Goal: Information Seeking & Learning: Learn about a topic

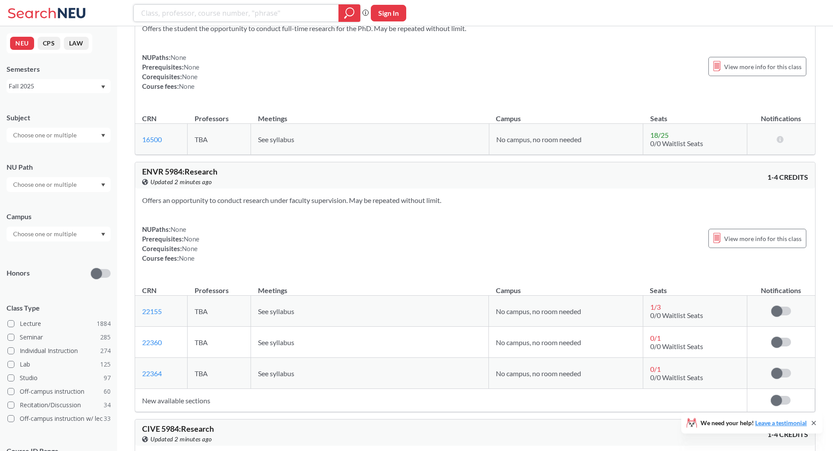
scroll to position [4487, 0]
click at [35, 135] on input "text" at bounding box center [45, 135] width 73 height 10
click at [53, 149] on div "CS ( 113 )" at bounding box center [60, 151] width 99 height 10
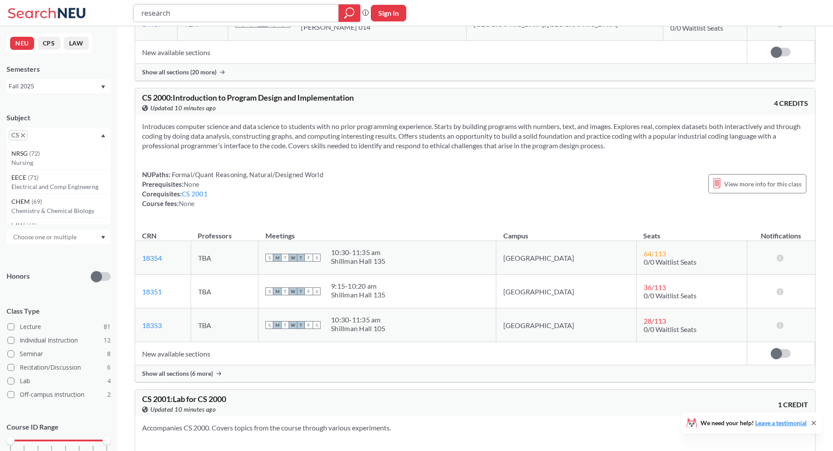
scroll to position [3209, 0]
click at [291, 13] on input "research" at bounding box center [236, 13] width 192 height 15
click at [61, 86] on div "Fall 2025" at bounding box center [54, 86] width 91 height 10
click at [77, 68] on div "Semesters" at bounding box center [59, 69] width 104 height 10
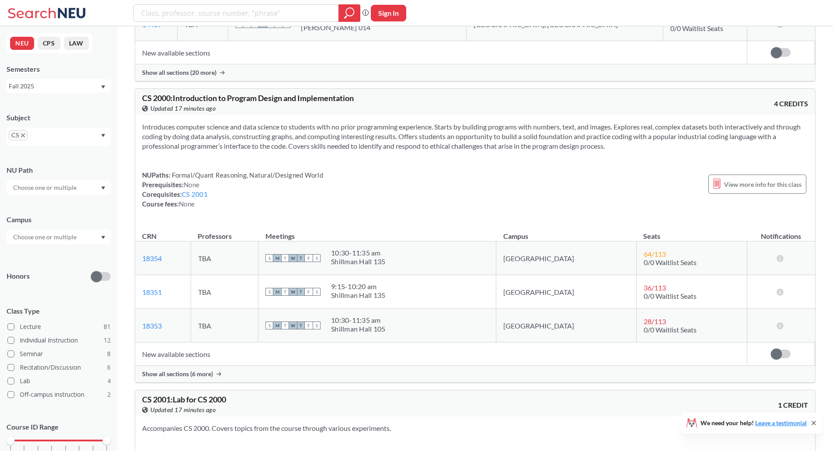
scroll to position [36, 0]
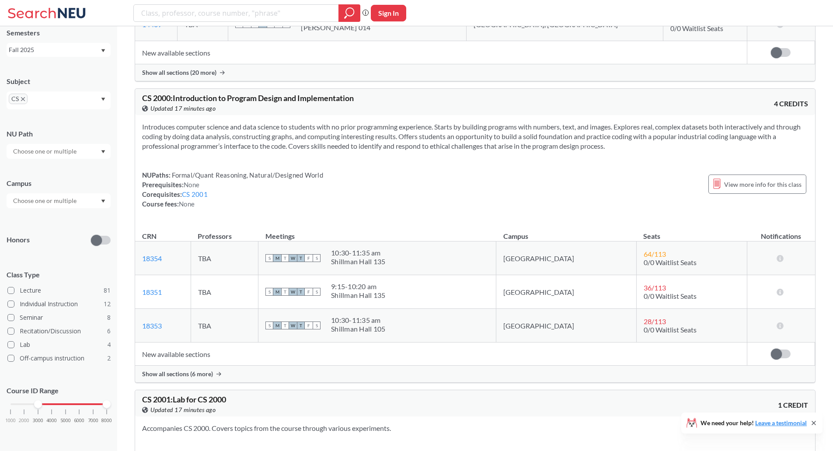
drag, startPoint x: 9, startPoint y: 404, endPoint x: 35, endPoint y: 402, distance: 25.9
click at [35, 402] on div at bounding box center [38, 404] width 8 height 8
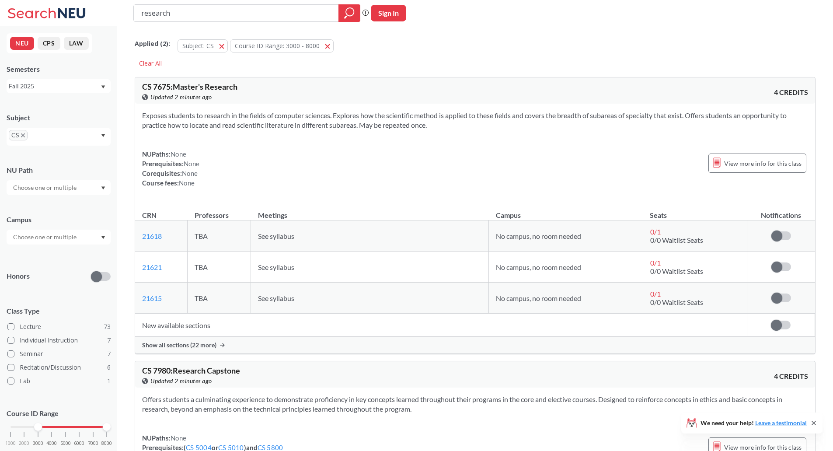
click at [318, 14] on input "research" at bounding box center [236, 13] width 192 height 15
click at [341, 16] on div at bounding box center [349, 12] width 22 height 17
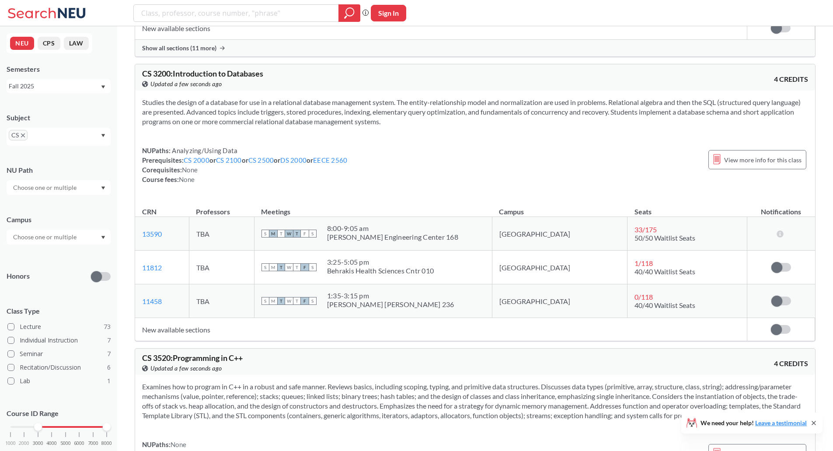
click at [24, 138] on span "CS" at bounding box center [18, 135] width 19 height 10
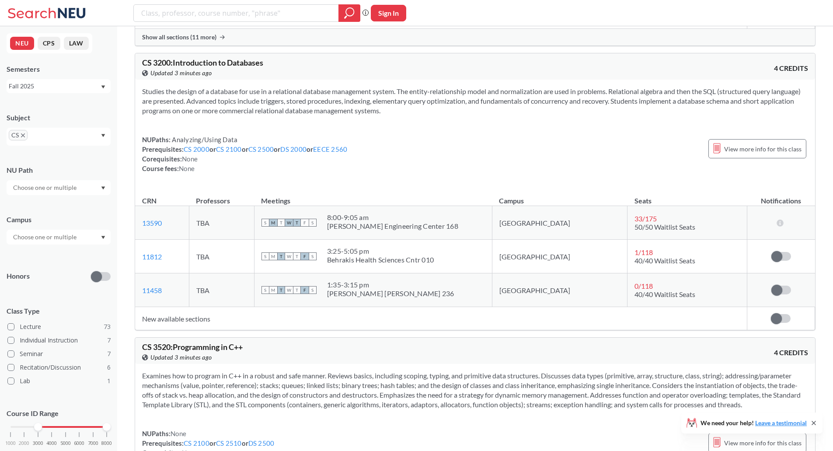
scroll to position [1273, 0]
click at [22, 138] on span "CS" at bounding box center [18, 135] width 19 height 10
click at [50, 235] on input "text" at bounding box center [45, 237] width 73 height 10
type input "[GEOGRAPHIC_DATA]"
click at [76, 254] on span "( 71 )" at bounding box center [81, 256] width 10 height 7
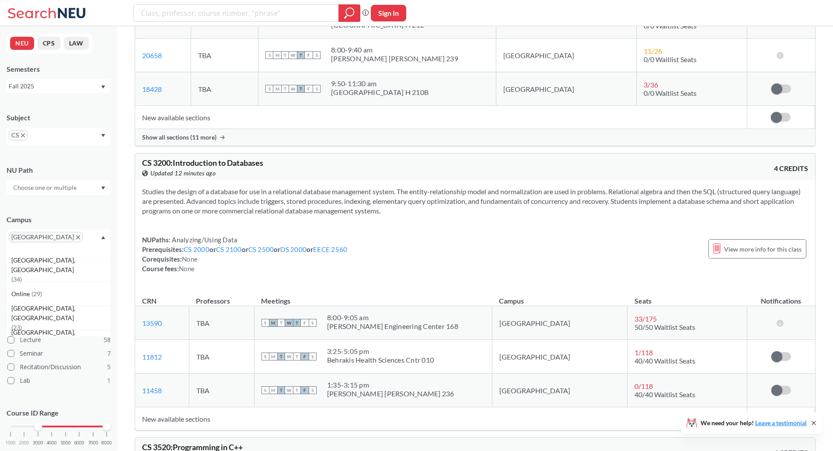
scroll to position [1173, 0]
